Goal: Task Accomplishment & Management: Use online tool/utility

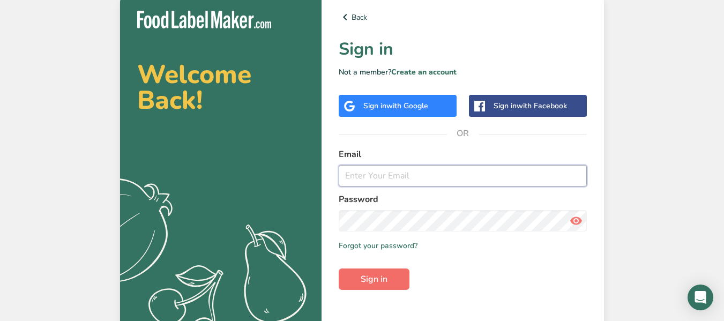
type input "[EMAIL_ADDRESS][DOMAIN_NAME]"
click at [383, 285] on span "Sign in" at bounding box center [374, 279] width 27 height 13
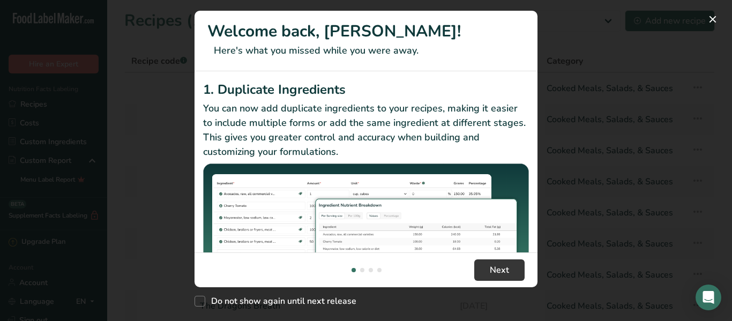
click at [700, 25] on div "New Features" at bounding box center [366, 160] width 732 height 321
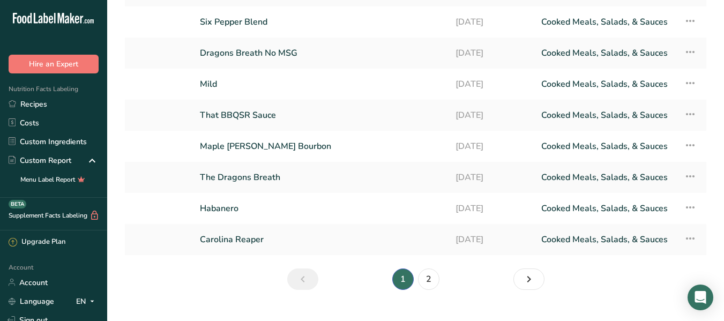
scroll to position [136, 0]
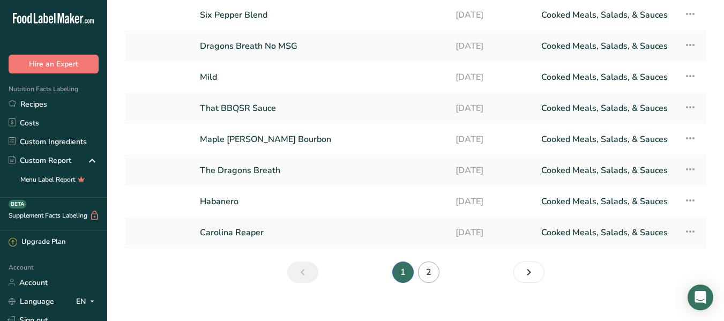
click at [431, 270] on link "2" at bounding box center [428, 272] width 21 height 21
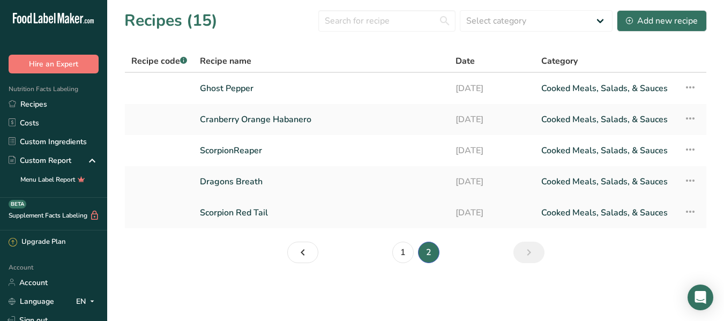
click at [288, 214] on link "Scorpion Red Tail" at bounding box center [321, 213] width 243 height 23
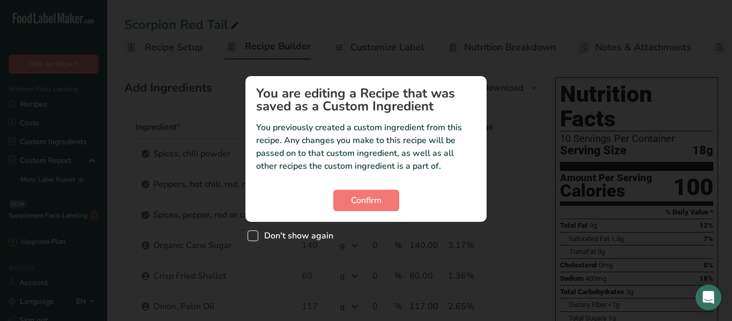
click at [273, 233] on span "Don't show again" at bounding box center [295, 235] width 75 height 11
click at [255, 233] on input "Don't show again" at bounding box center [251, 236] width 7 height 7
checkbox input "true"
click at [365, 198] on span "Confirm" at bounding box center [366, 200] width 31 height 13
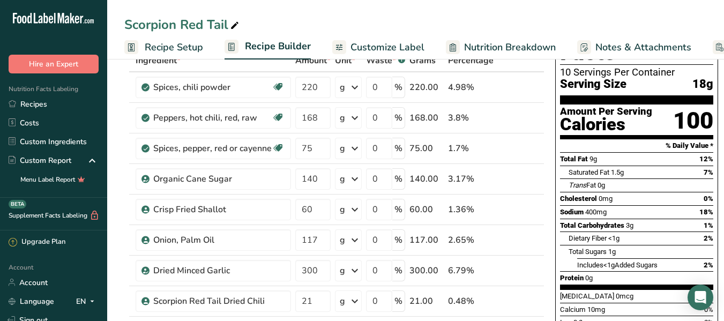
scroll to position [70, 0]
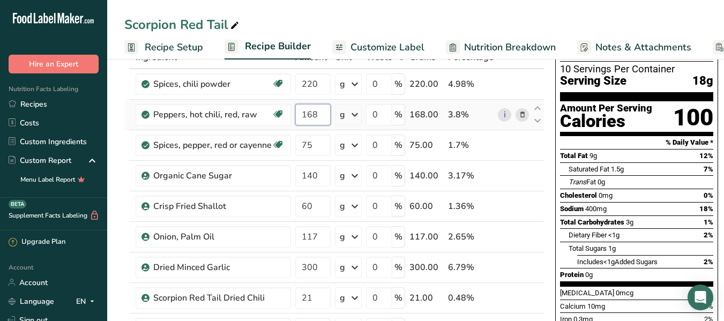
click at [324, 117] on input "168" at bounding box center [312, 114] width 35 height 21
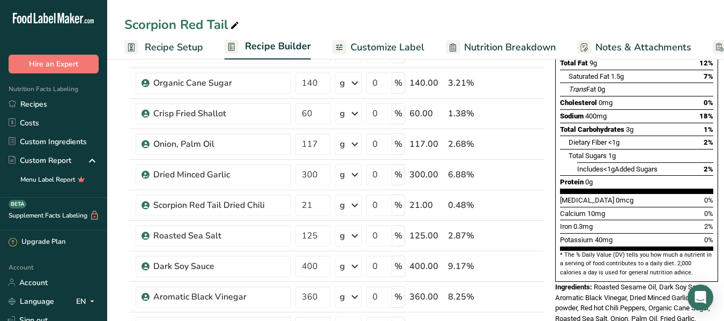
scroll to position [168, 0]
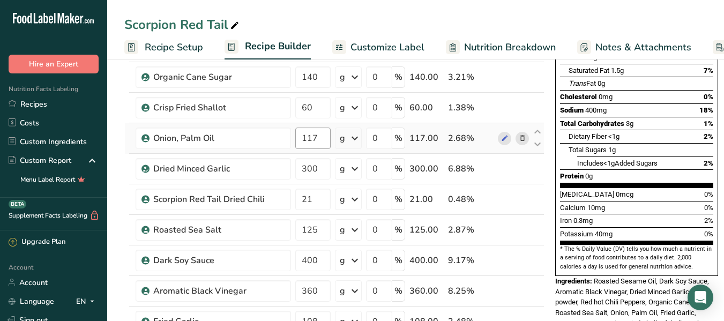
type input "112"
click at [322, 139] on div "Ingredient * Amount * Unit * Waste * .a-a{fill:#347362;}.b-a{fill:#fff;} Grams …" at bounding box center [334, 206] width 420 height 518
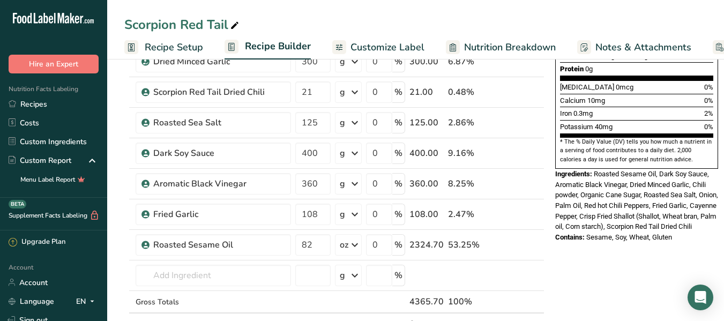
scroll to position [277, 0]
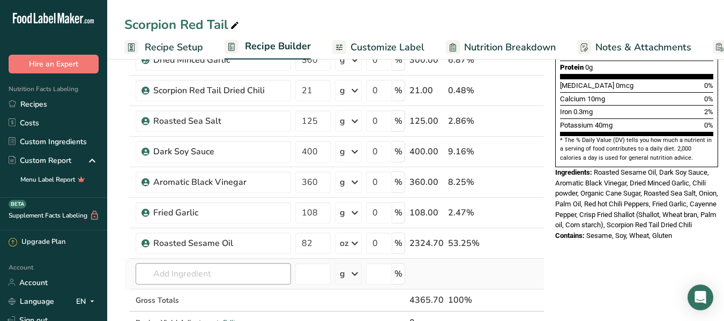
type input "120"
click at [249, 275] on div "Ingredient * Amount * Unit * Waste * .a-a{fill:#347362;}.b-a{fill:#fff;} Grams …" at bounding box center [334, 98] width 420 height 518
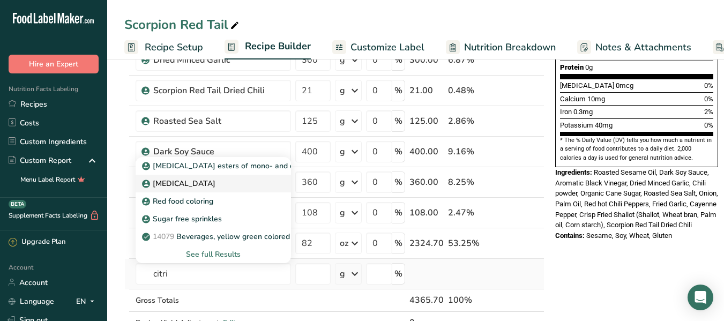
click at [184, 188] on p "[MEDICAL_DATA]" at bounding box center [179, 183] width 71 height 11
type input "[MEDICAL_DATA]"
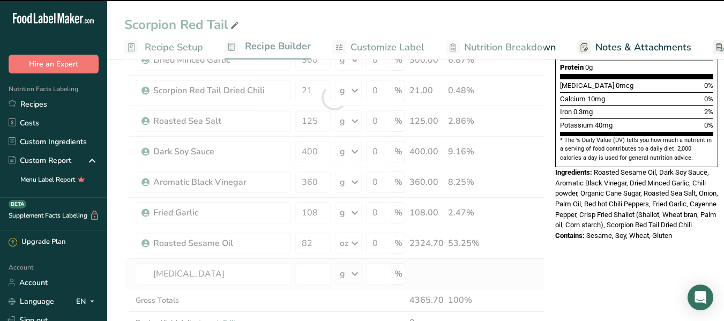
type input "0"
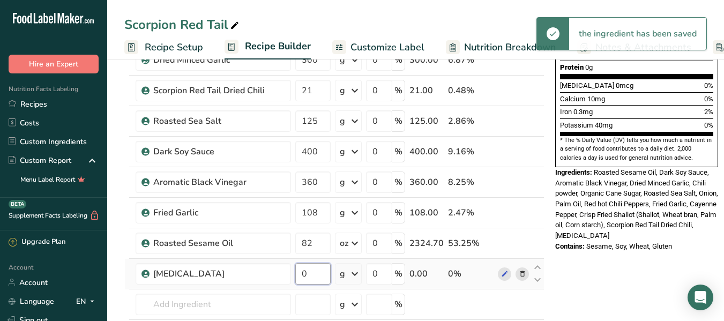
click at [319, 277] on input "0" at bounding box center [312, 273] width 35 height 21
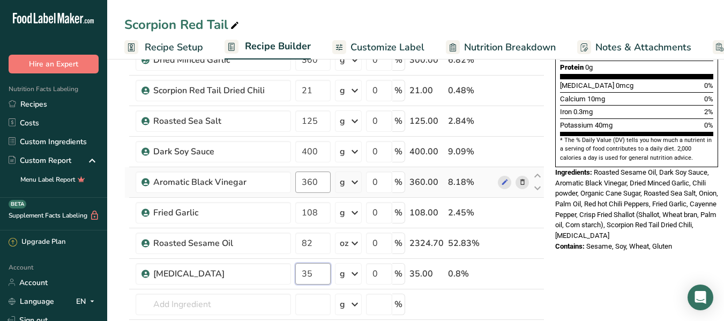
type input "35"
click at [321, 185] on div "Ingredient * Amount * Unit * Waste * .a-a{fill:#347362;}.b-a{fill:#fff;} Grams …" at bounding box center [334, 113] width 420 height 548
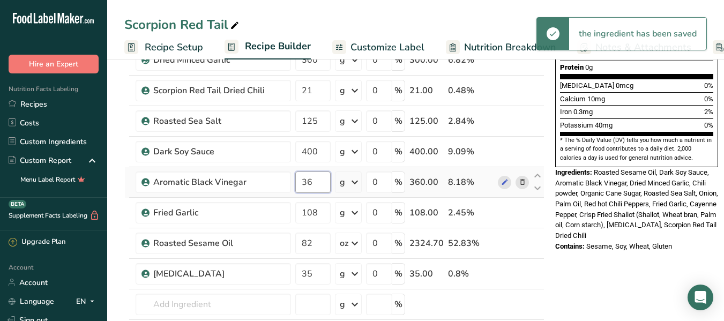
type input "3"
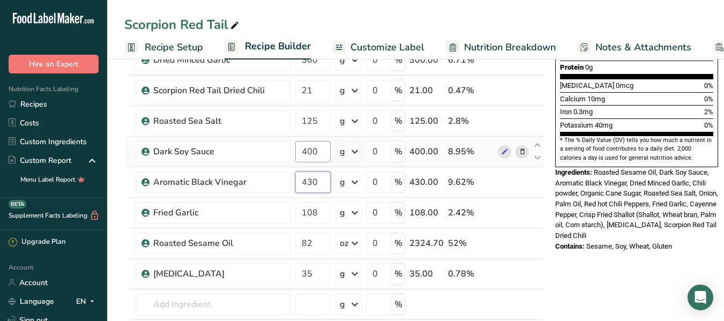
type input "430"
click at [318, 156] on div "Ingredient * Amount * Unit * Waste * .a-a{fill:#347362;}.b-a{fill:#fff;} Grams …" at bounding box center [334, 113] width 420 height 548
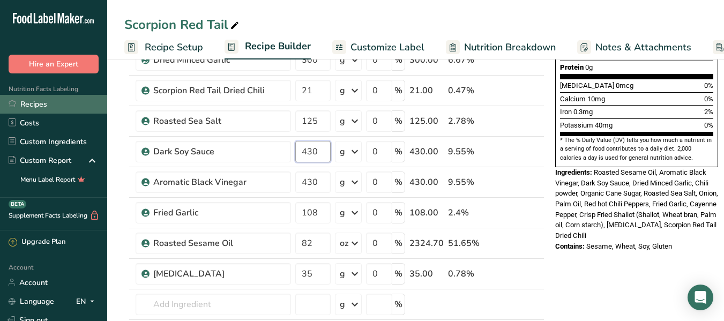
type input "430"
click at [42, 107] on link "Recipes" at bounding box center [53, 104] width 107 height 19
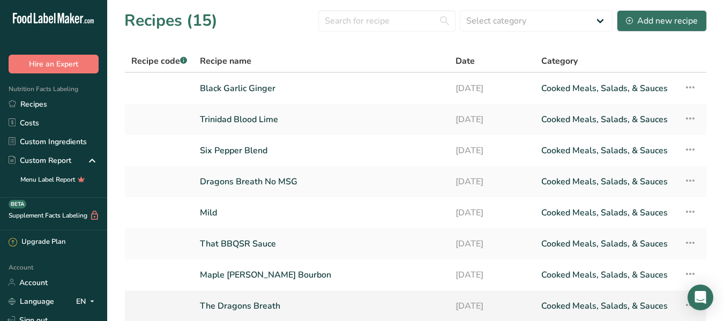
click at [309, 304] on link "The Dragons Breath" at bounding box center [321, 306] width 243 height 23
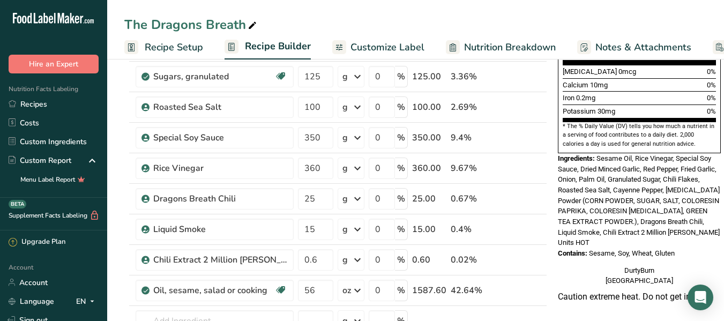
scroll to position [295, 0]
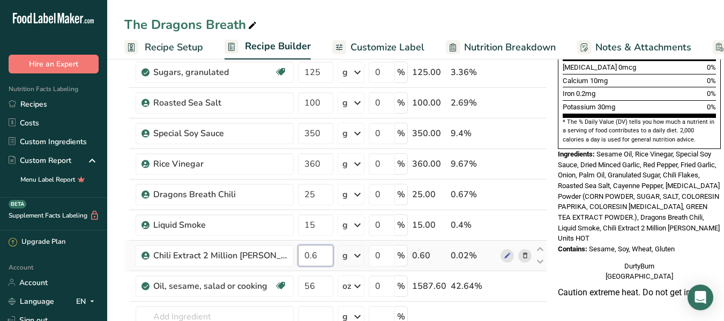
click at [316, 258] on input "0.6" at bounding box center [315, 255] width 35 height 21
type input "0"
type input "6"
click at [315, 286] on div "Ingredient * Amount * Unit * Waste * .a-a{fill:#347362;}.b-a{fill:#fff;} Grams …" at bounding box center [335, 109] width 423 height 579
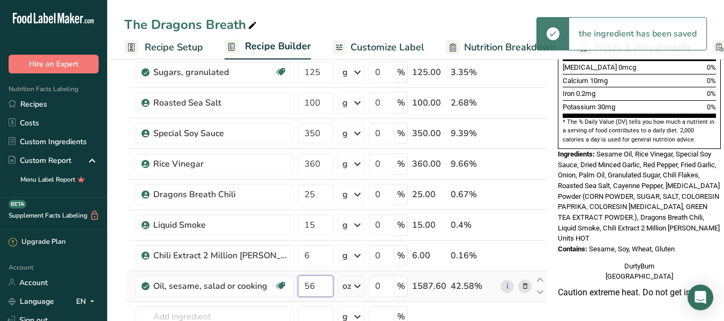
type input "5"
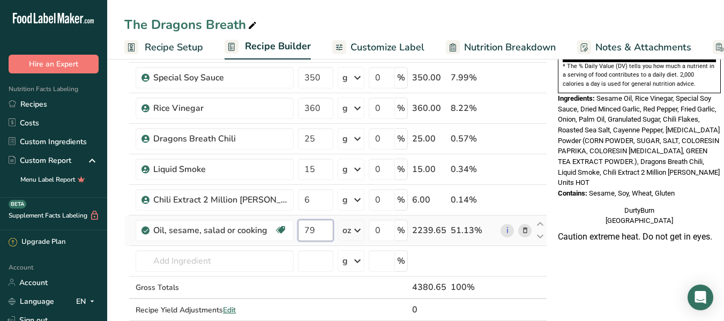
scroll to position [352, 0]
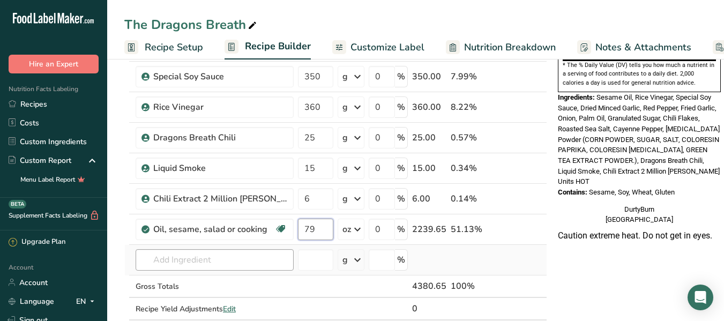
type input "79"
click at [192, 263] on div "Ingredient * Amount * Unit * Waste * .a-a{fill:#347362;}.b-a{fill:#fff;} Grams …" at bounding box center [335, 53] width 423 height 579
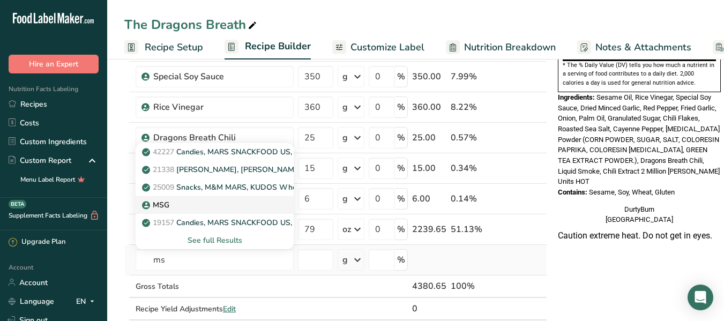
click at [167, 203] on p "MSG" at bounding box center [156, 204] width 25 height 11
type input "MSG"
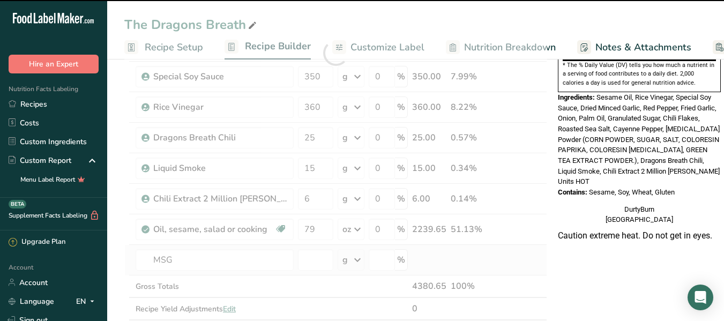
type input "0"
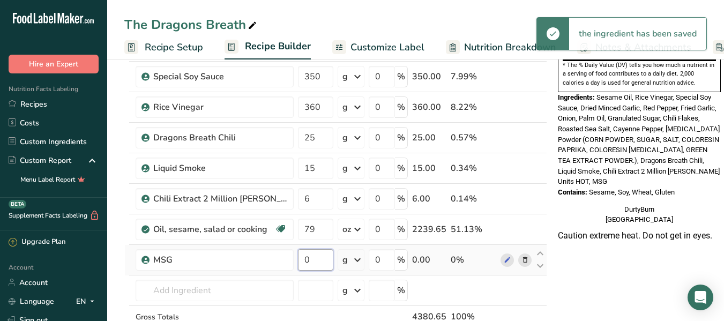
click at [310, 255] on input "0" at bounding box center [315, 259] width 35 height 21
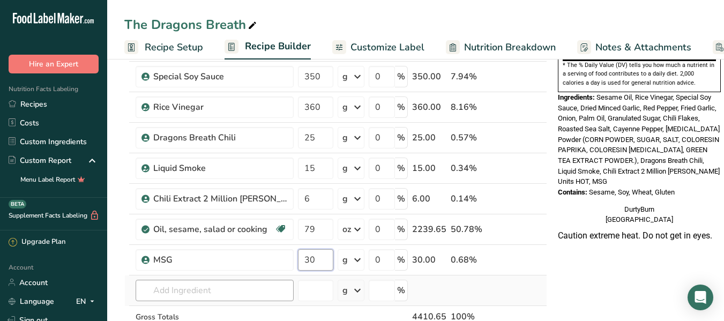
type input "30"
click at [191, 292] on div "Ingredient * Amount * Unit * Waste * .a-a{fill:#347362;}.b-a{fill:#fff;} Grams …" at bounding box center [335, 68] width 423 height 609
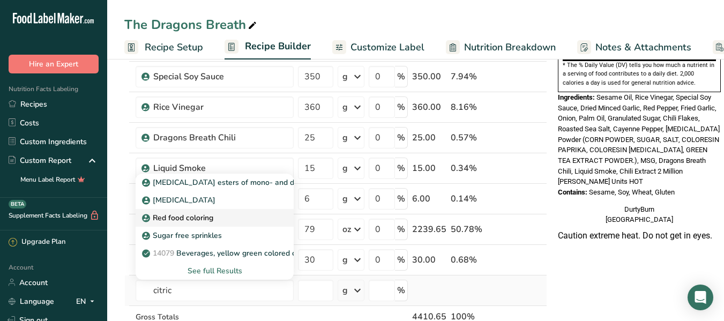
click at [199, 210] on link "Red food coloring" at bounding box center [215, 218] width 158 height 18
type input "Red food coloring"
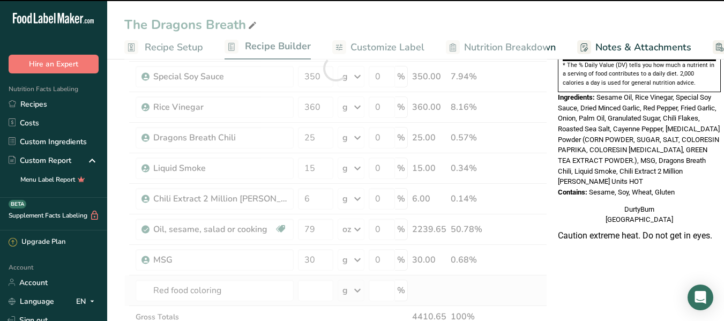
type input "0"
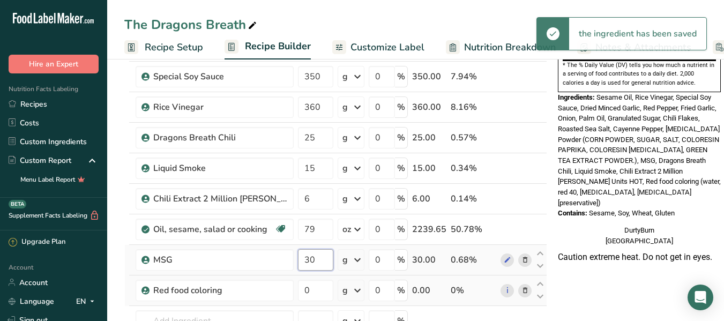
click at [319, 262] on input "30" at bounding box center [315, 259] width 35 height 21
type input "3"
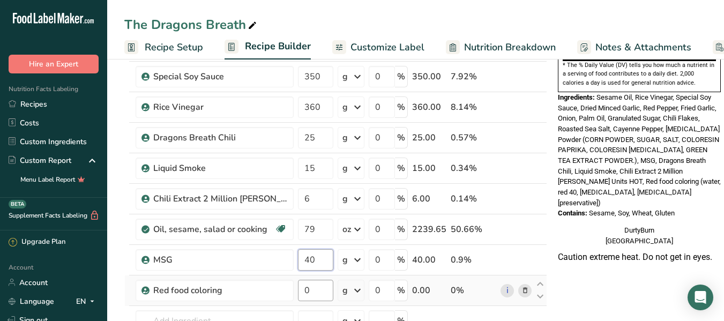
type input "40"
click at [322, 292] on div "Ingredient * Amount * Unit * Waste * .a-a{fill:#347362;}.b-a{fill:#fff;} Grams …" at bounding box center [335, 84] width 423 height 640
type input "30"
click at [524, 290] on div "Ingredient * Amount * Unit * Waste * .a-a{fill:#347362;}.b-a{fill:#fff;} Grams …" at bounding box center [335, 84] width 423 height 640
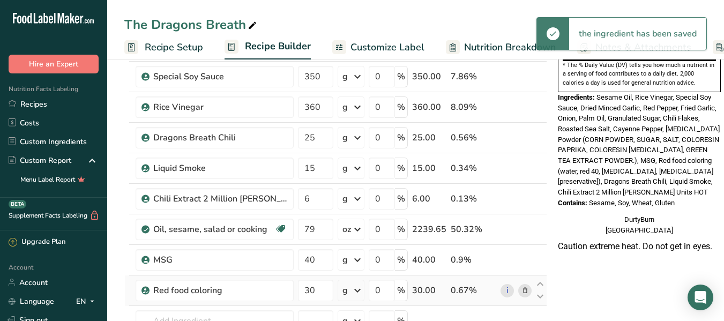
click at [523, 290] on icon at bounding box center [525, 290] width 8 height 11
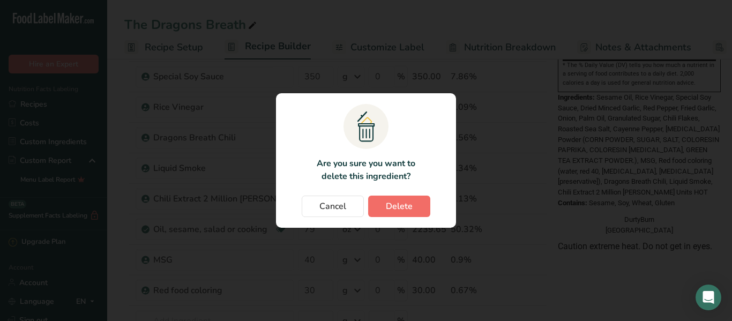
click at [406, 206] on span "Delete" at bounding box center [399, 206] width 27 height 13
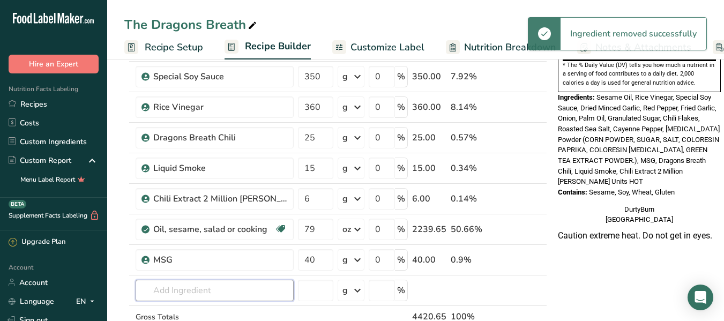
click at [213, 292] on input "text" at bounding box center [215, 290] width 158 height 21
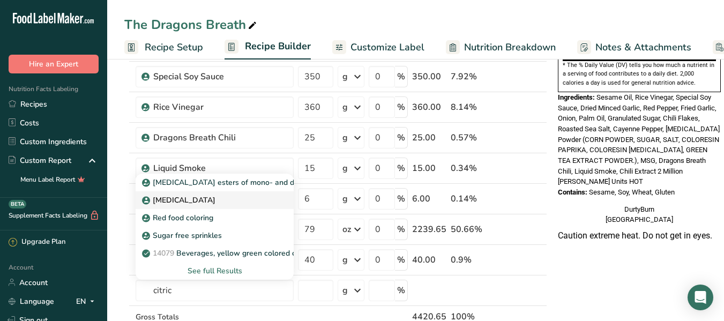
click at [181, 202] on p "[MEDICAL_DATA]" at bounding box center [179, 200] width 71 height 11
type input "[MEDICAL_DATA]"
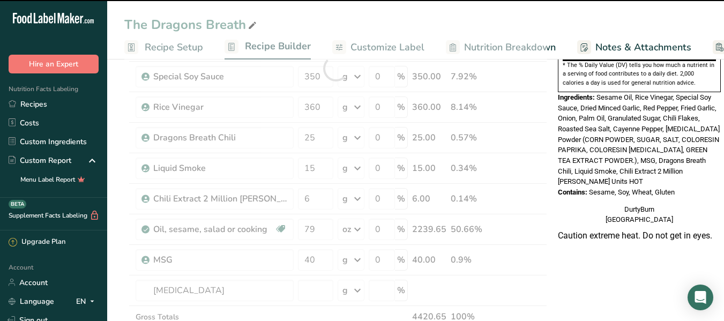
type input "0"
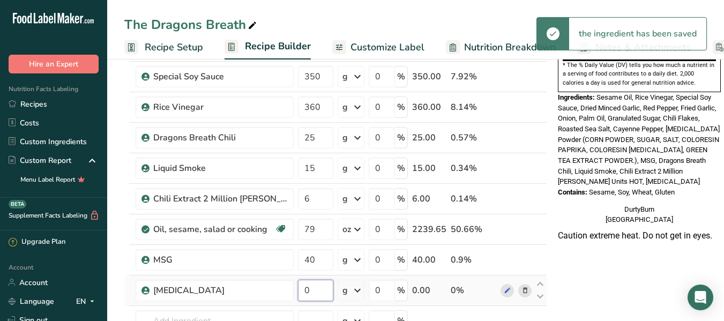
click at [315, 288] on input "0" at bounding box center [315, 290] width 35 height 21
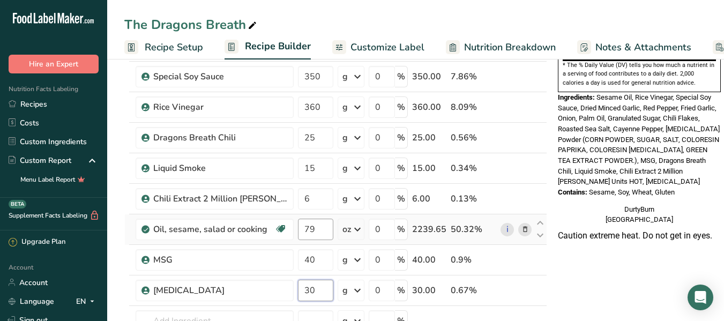
type input "30"
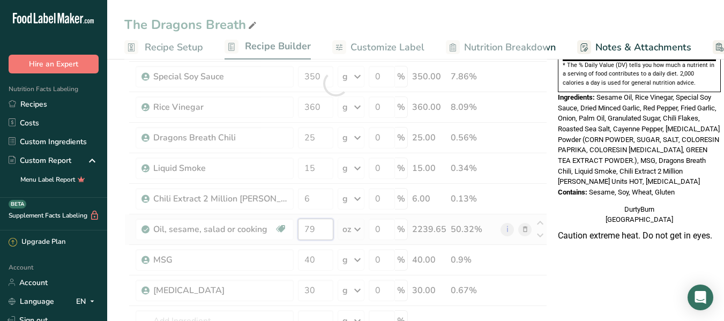
click at [322, 225] on div "Ingredient * Amount * Unit * Waste * .a-a{fill:#347362;}.b-a{fill:#fff;} Grams …" at bounding box center [335, 84] width 423 height 640
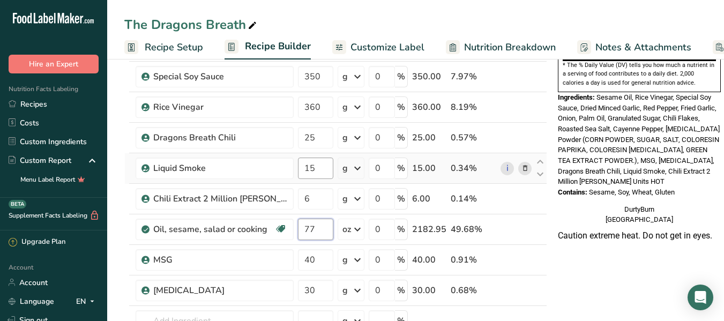
type input "77"
click at [314, 174] on div "Ingredient * Amount * Unit * Waste * .a-a{fill:#347362;}.b-a{fill:#fff;} Grams …" at bounding box center [335, 84] width 423 height 640
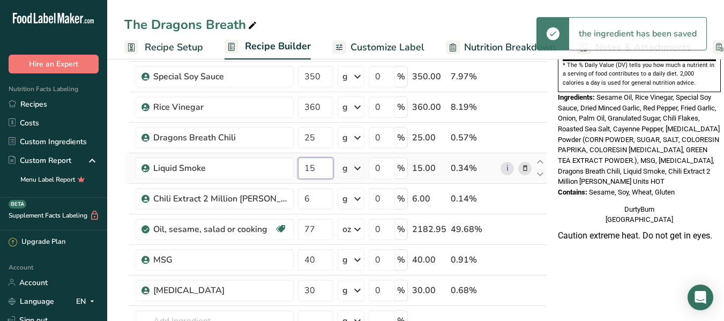
type input "1"
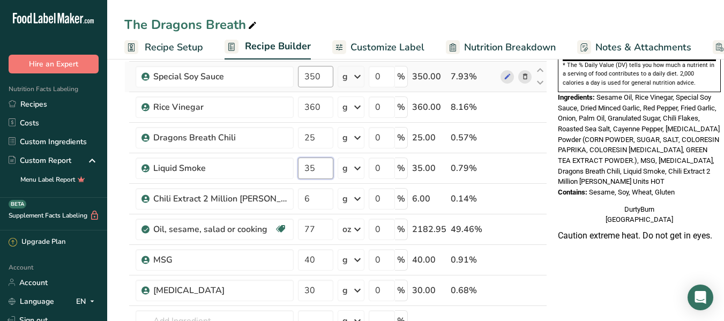
type input "35"
click at [320, 76] on div "Ingredient * Amount * Unit * Waste * .a-a{fill:#347362;}.b-a{fill:#fff;} Grams …" at bounding box center [335, 84] width 423 height 640
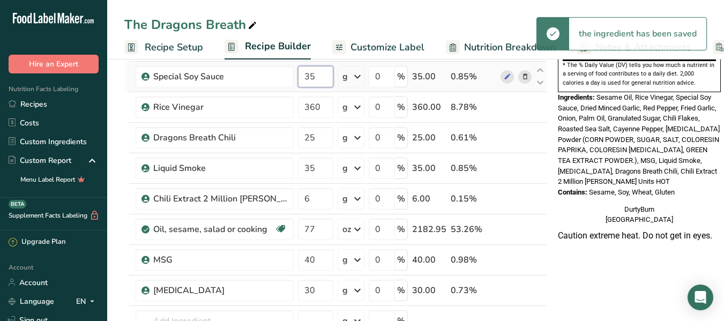
type input "3"
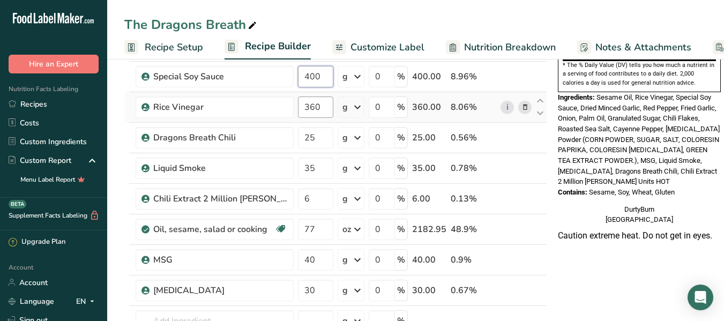
type input "400"
click at [323, 111] on div "Ingredient * Amount * Unit * Waste * .a-a{fill:#347362;}.b-a{fill:#fff;} Grams …" at bounding box center [335, 84] width 423 height 640
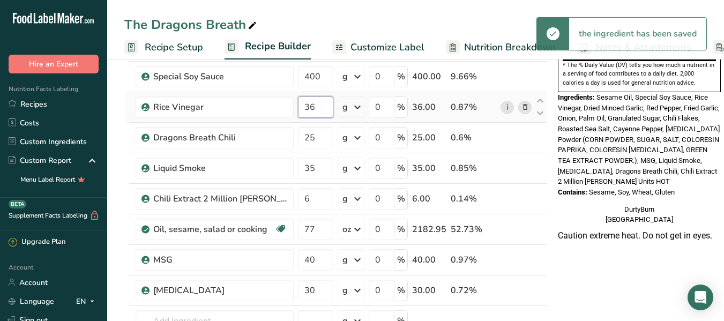
type input "3"
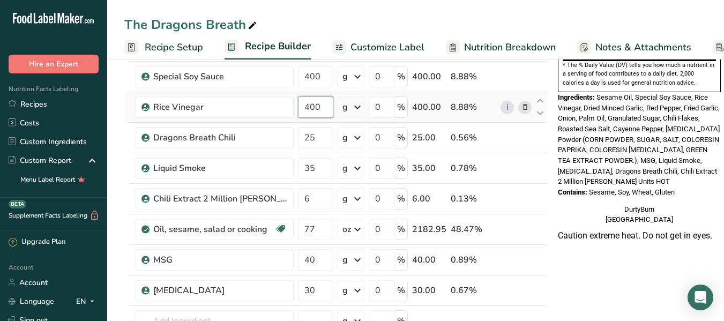
type input "400"
